Goal: Task Accomplishment & Management: Use online tool/utility

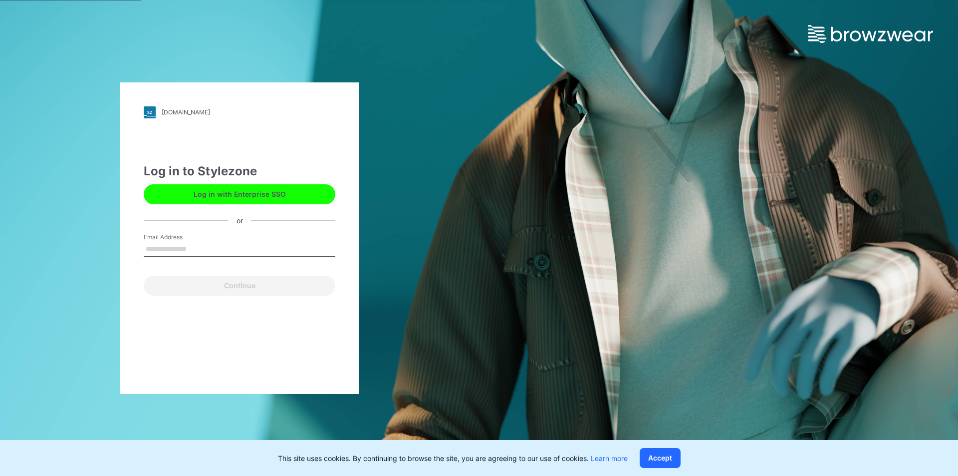
type input "**********"
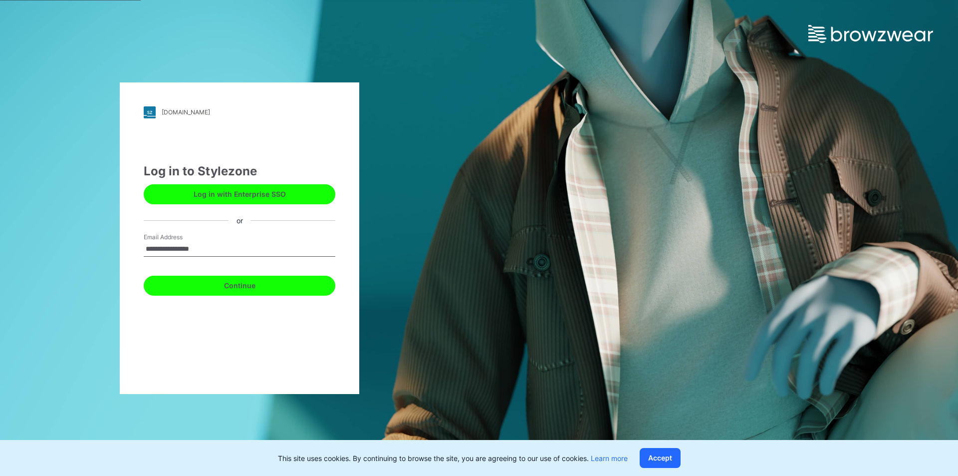
click at [260, 287] on button "Continue" at bounding box center [240, 285] width 192 height 20
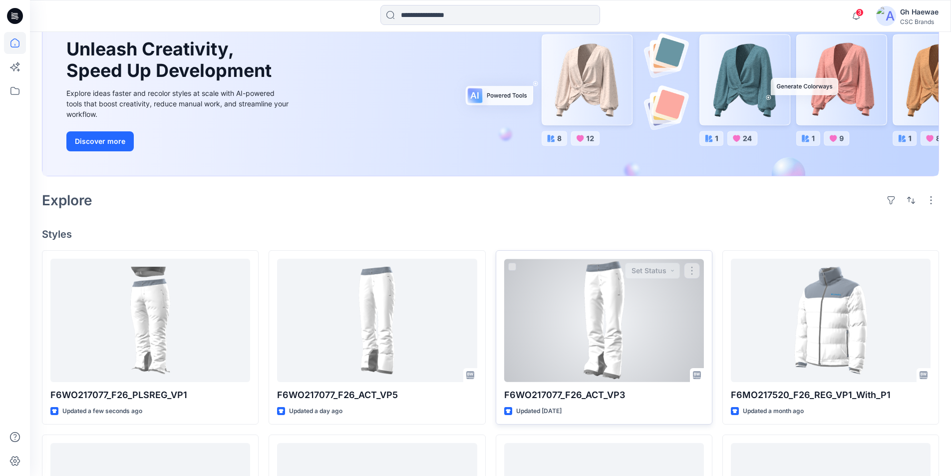
scroll to position [200, 0]
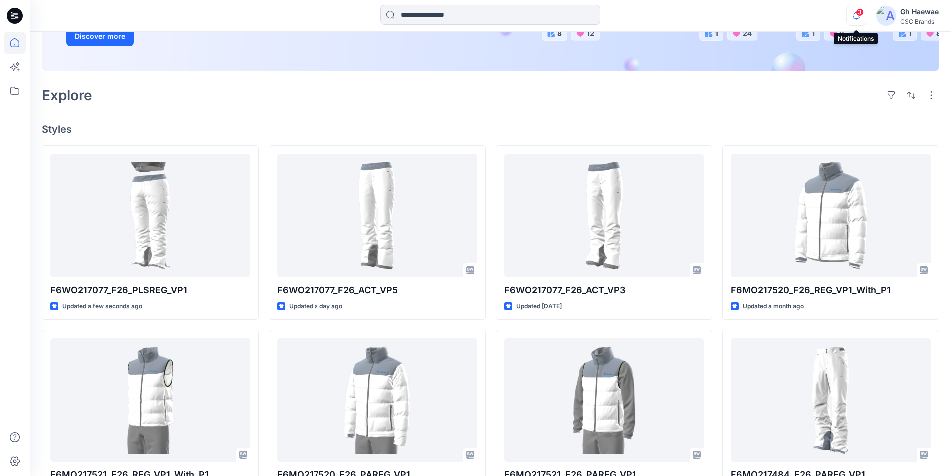
click at [856, 15] on icon "button" at bounding box center [855, 16] width 19 height 20
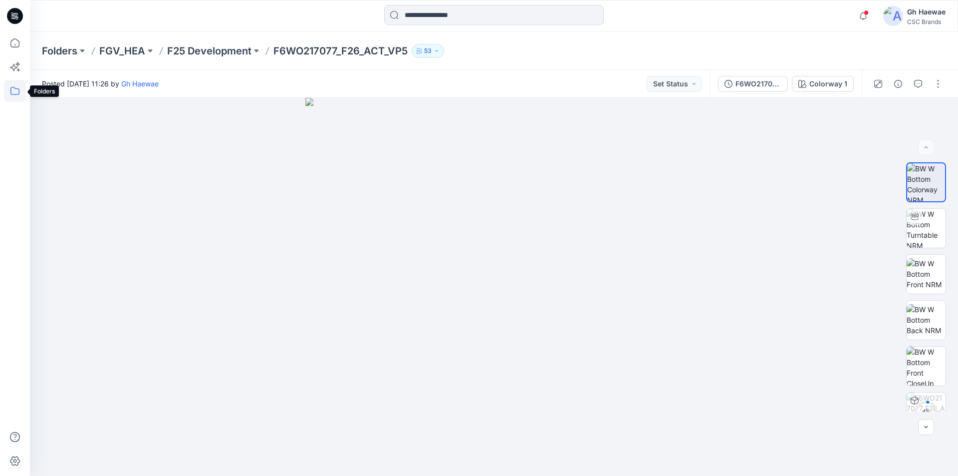
click at [19, 94] on icon at bounding box center [15, 91] width 22 height 22
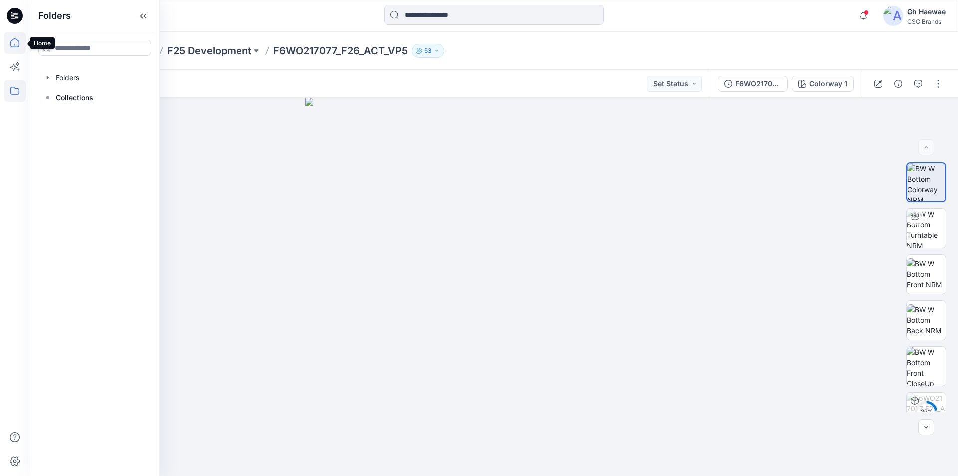
click at [15, 42] on icon at bounding box center [15, 43] width 22 height 22
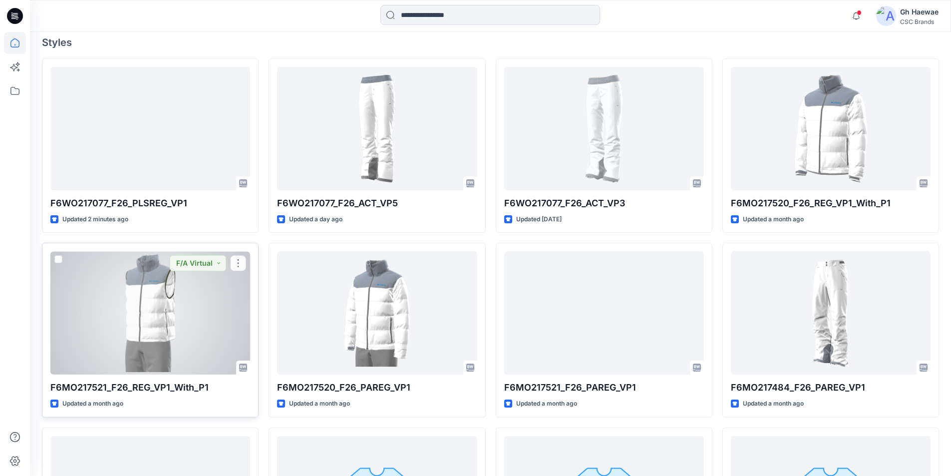
scroll to position [150, 0]
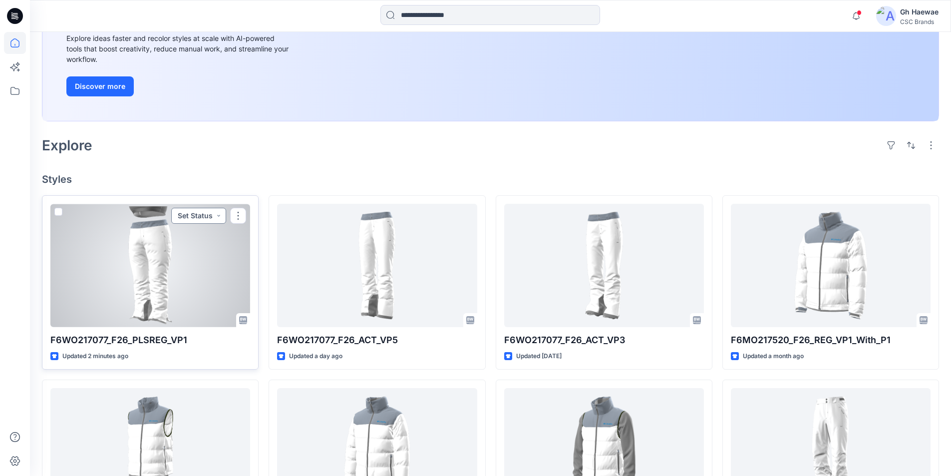
click at [215, 212] on button "Set Status" at bounding box center [198, 216] width 55 height 16
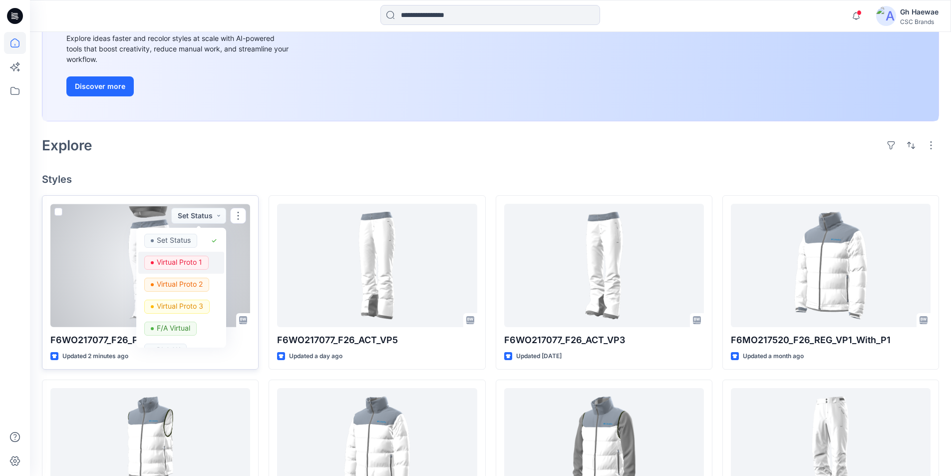
click at [187, 267] on p "Virtual Proto 1" at bounding box center [179, 262] width 45 height 13
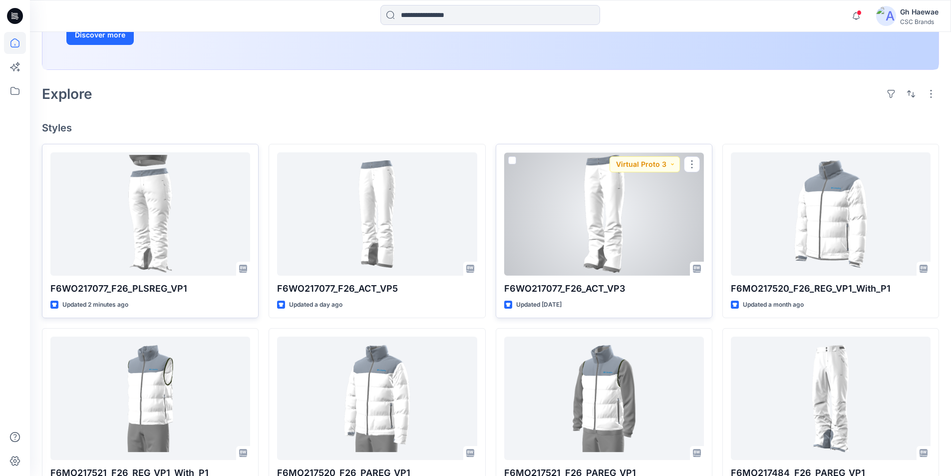
scroll to position [250, 0]
